Goal: Find contact information: Find contact information

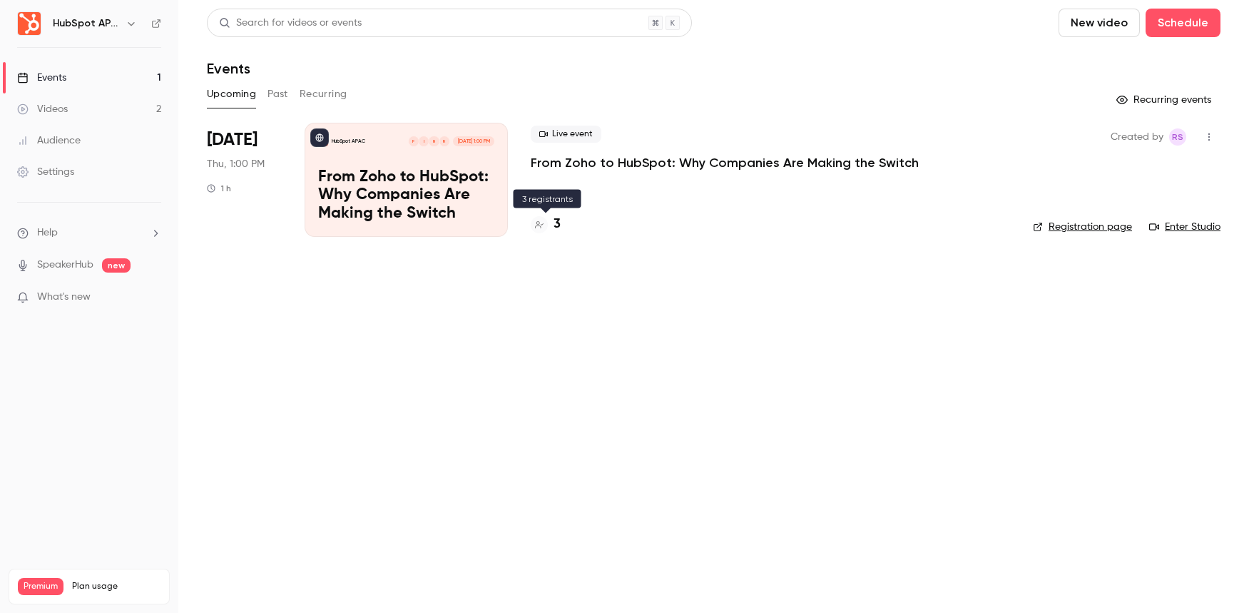
click at [553, 224] on div "3" at bounding box center [546, 224] width 30 height 19
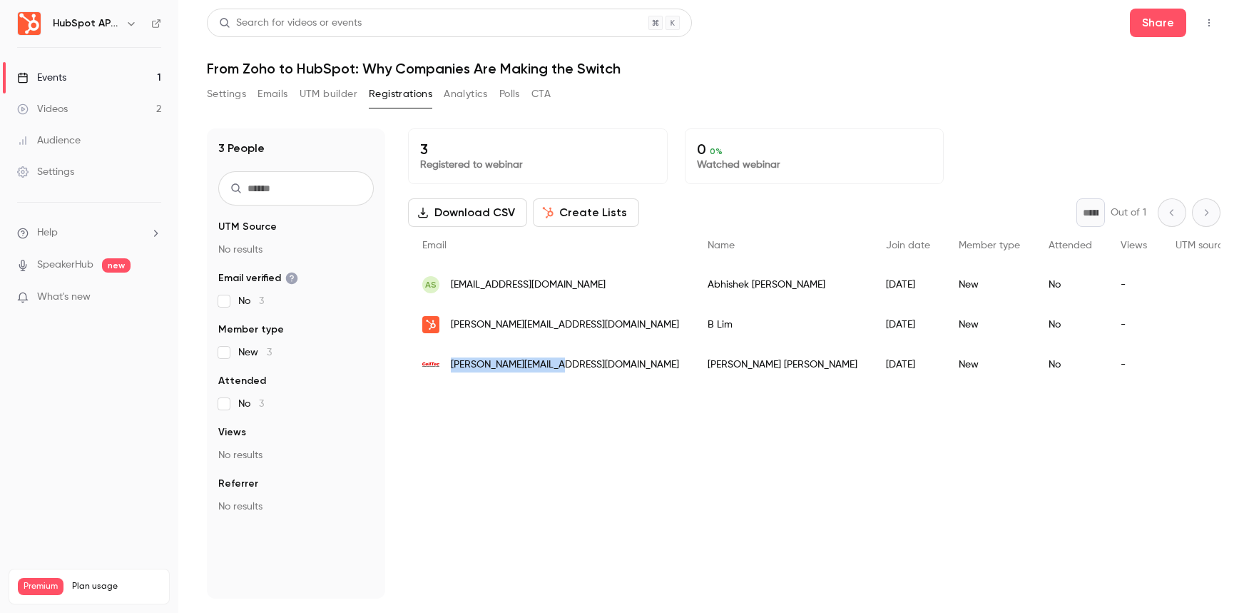
drag, startPoint x: 562, startPoint y: 365, endPoint x: 453, endPoint y: 367, distance: 109.1
click at [453, 367] on div "[PERSON_NAME][EMAIL_ADDRESS][DOMAIN_NAME]" at bounding box center [550, 364] width 285 height 40
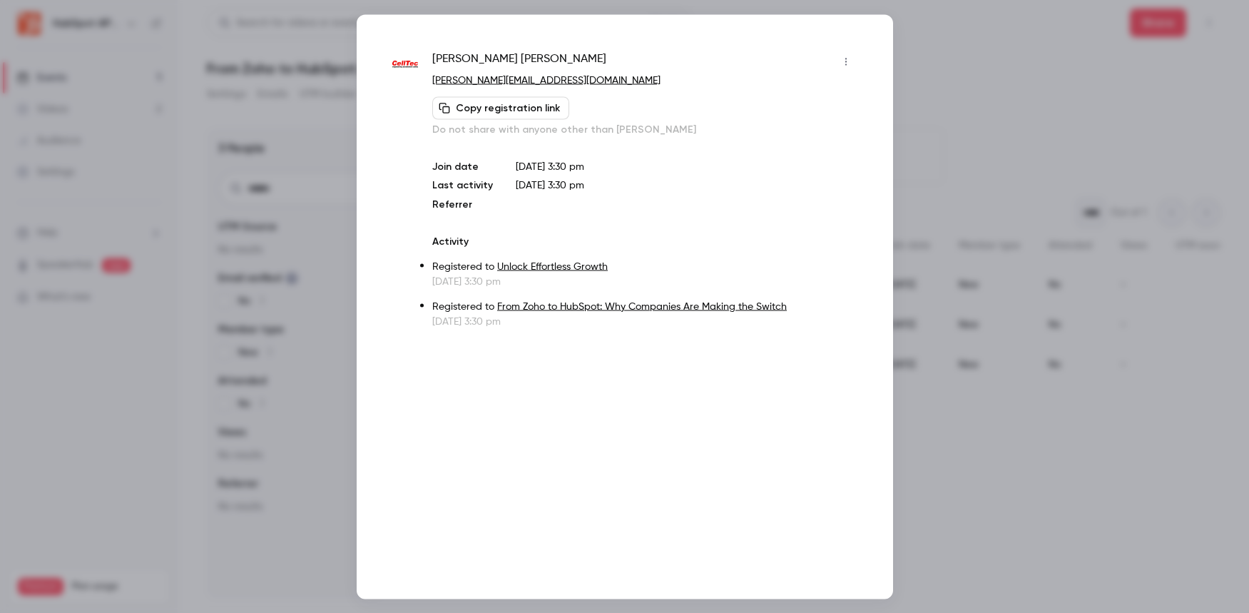
click at [953, 39] on div at bounding box center [624, 306] width 1249 height 613
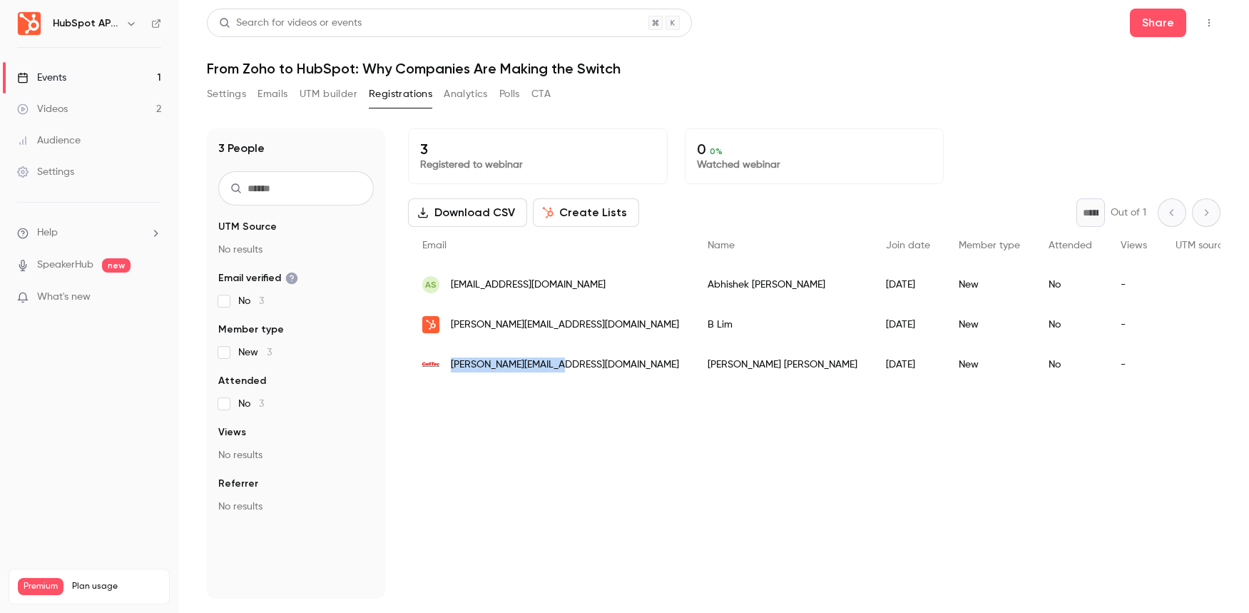
drag, startPoint x: 558, startPoint y: 366, endPoint x: 452, endPoint y: 367, distance: 105.5
click at [452, 367] on span "[PERSON_NAME][EMAIL_ADDRESS][DOMAIN_NAME]" at bounding box center [565, 364] width 228 height 15
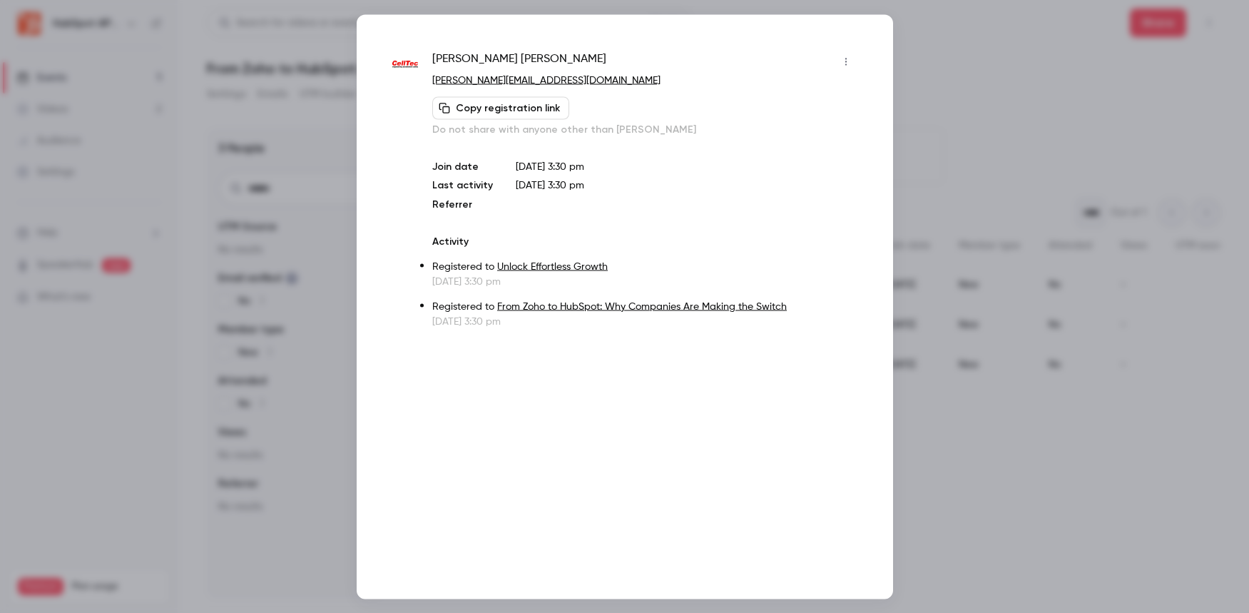
click at [936, 57] on div at bounding box center [624, 306] width 1249 height 613
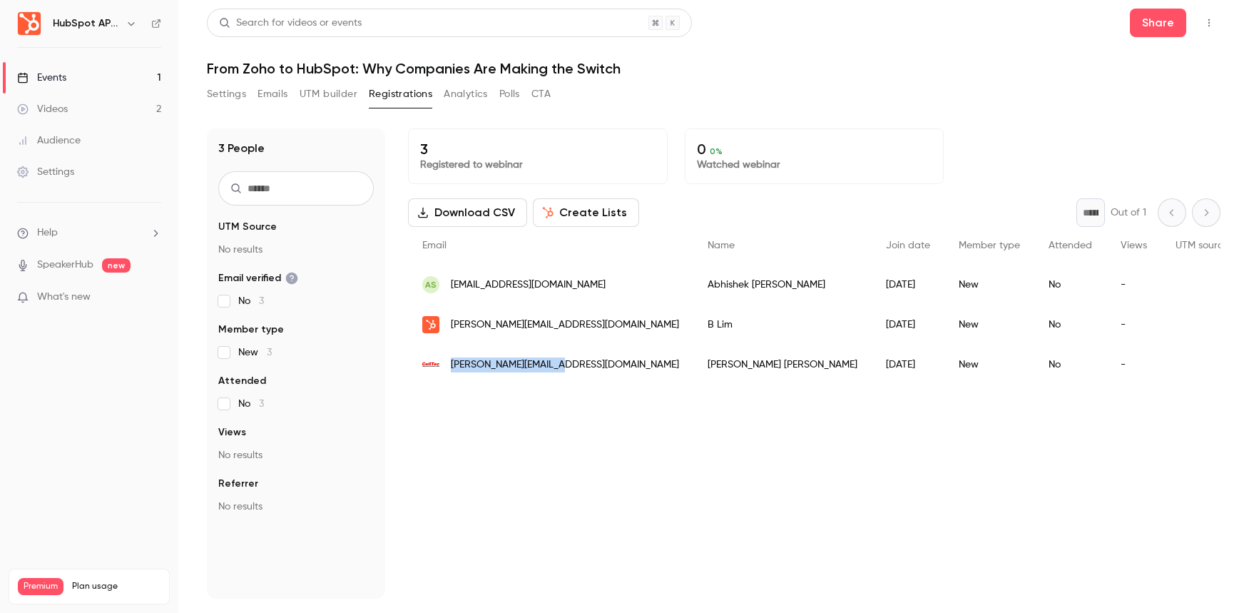
drag, startPoint x: 451, startPoint y: 367, endPoint x: 558, endPoint y: 364, distance: 107.0
click at [558, 364] on div "[PERSON_NAME][EMAIL_ADDRESS][DOMAIN_NAME]" at bounding box center [550, 364] width 285 height 40
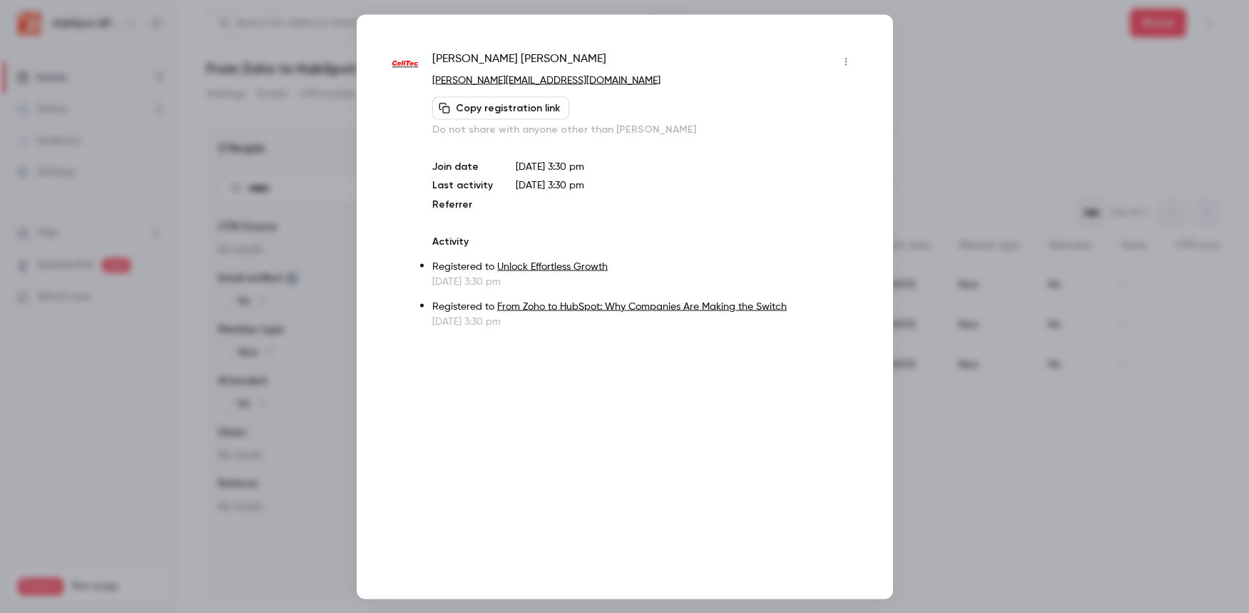
copy span "[PERSON_NAME][EMAIL_ADDRESS][DOMAIN_NAME]"
drag, startPoint x: 542, startPoint y: 83, endPoint x: 432, endPoint y: 84, distance: 109.8
click at [432, 84] on p "[PERSON_NAME][EMAIL_ADDRESS][DOMAIN_NAME]" at bounding box center [644, 80] width 424 height 15
copy link "[PERSON_NAME][EMAIL_ADDRESS][DOMAIN_NAME]"
click at [938, 73] on div at bounding box center [624, 306] width 1249 height 613
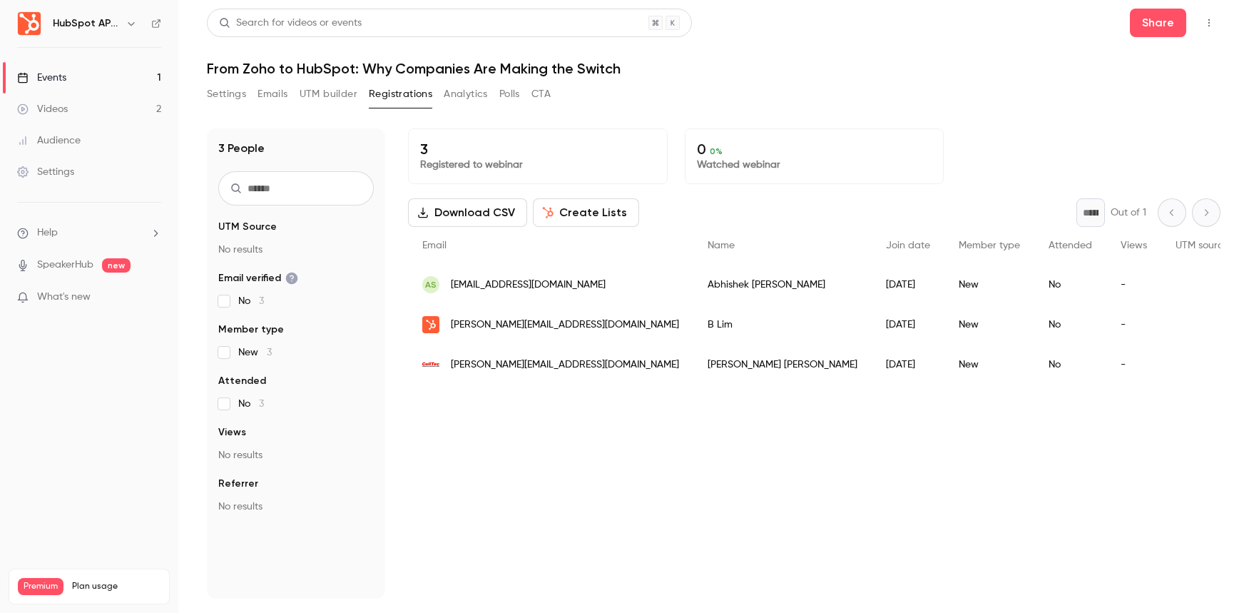
click at [543, 369] on span "[PERSON_NAME][EMAIL_ADDRESS][DOMAIN_NAME]" at bounding box center [565, 364] width 228 height 15
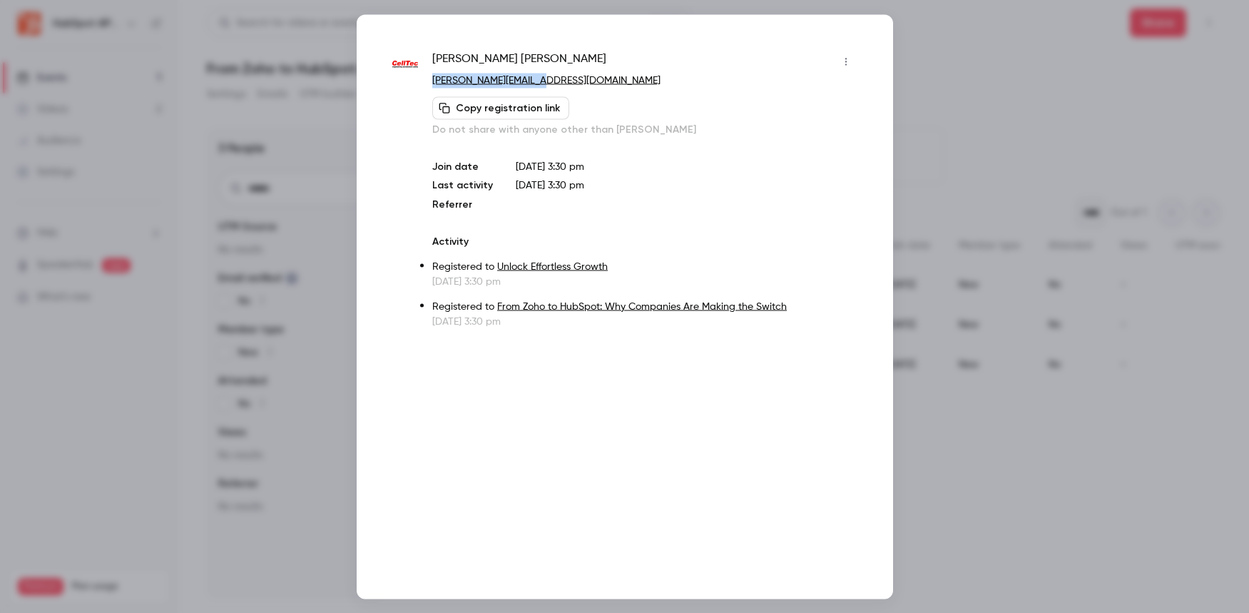
drag, startPoint x: 545, startPoint y: 81, endPoint x: 432, endPoint y: 75, distance: 112.9
click at [432, 75] on p "[PERSON_NAME][EMAIL_ADDRESS][DOMAIN_NAME]" at bounding box center [644, 80] width 424 height 15
copy link "[PERSON_NAME][EMAIL_ADDRESS][DOMAIN_NAME]"
drag, startPoint x: 508, startPoint y: 61, endPoint x: 434, endPoint y: 52, distance: 75.4
click at [434, 52] on span "[PERSON_NAME]" at bounding box center [519, 61] width 174 height 23
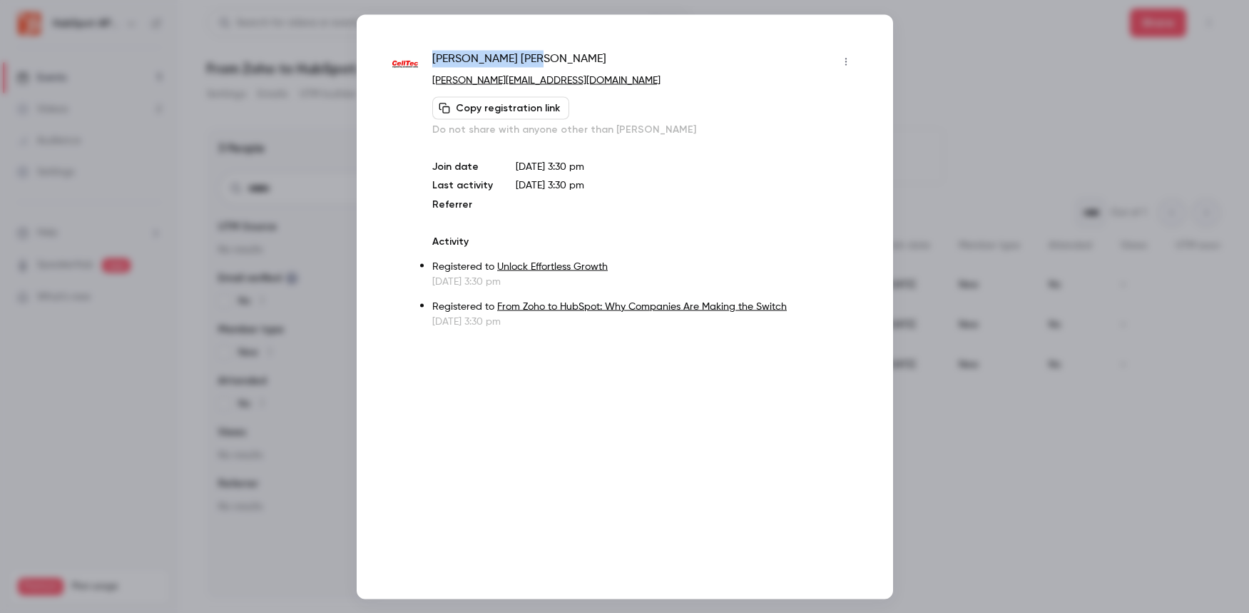
copy span "[PERSON_NAME]"
drag, startPoint x: 522, startPoint y: 322, endPoint x: 414, endPoint y: 323, distance: 108.4
click at [414, 323] on div "[PERSON_NAME] [PERSON_NAME][EMAIL_ADDRESS][DOMAIN_NAME] Copy registration link …" at bounding box center [624, 189] width 465 height 278
click at [463, 324] on p "[DATE] 3:30 pm" at bounding box center [644, 321] width 424 height 14
